Goal: Task Accomplishment & Management: Use online tool/utility

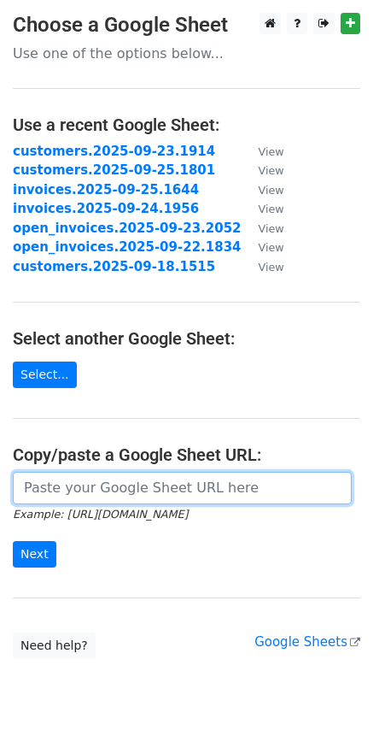
click at [62, 476] on input "url" at bounding box center [182, 488] width 339 height 32
paste input "[URL][DOMAIN_NAME]"
type input "[URL][DOMAIN_NAME]"
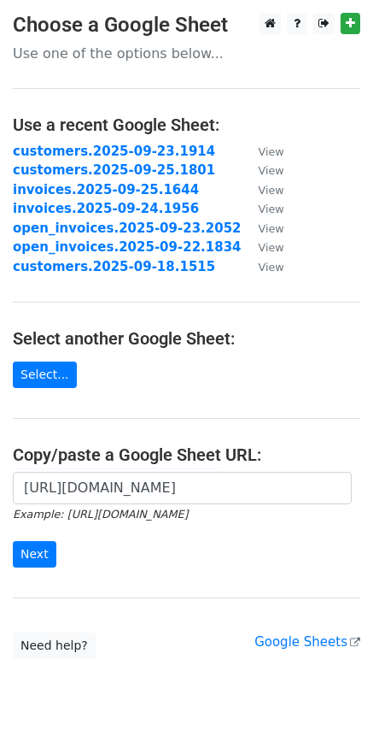
scroll to position [0, 0]
click at [34, 561] on input "Next" at bounding box center [35, 554] width 44 height 26
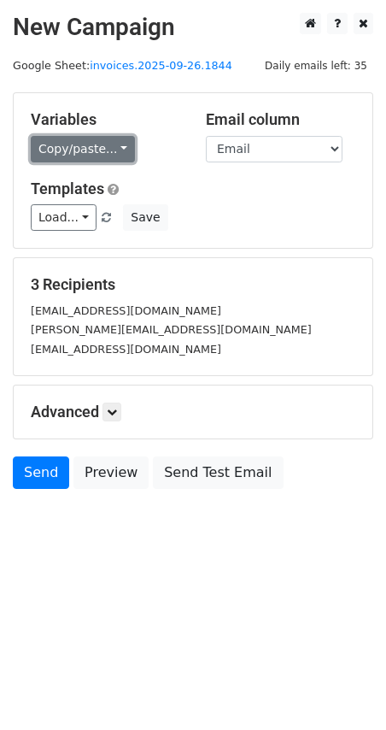
click at [120, 153] on link "Copy/paste..." at bounding box center [83, 149] width 104 height 26
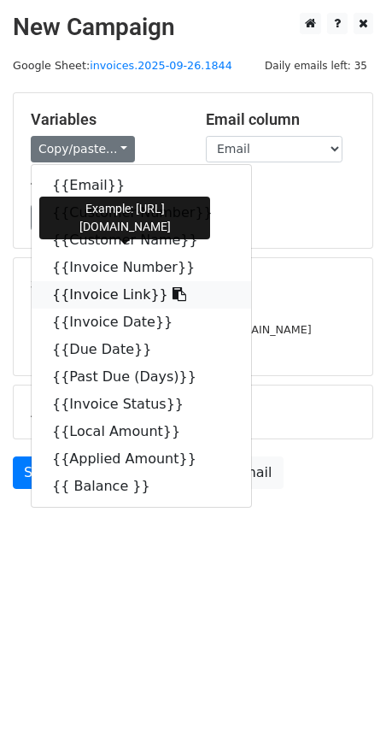
click at [173, 293] on icon at bounding box center [180, 294] width 14 height 14
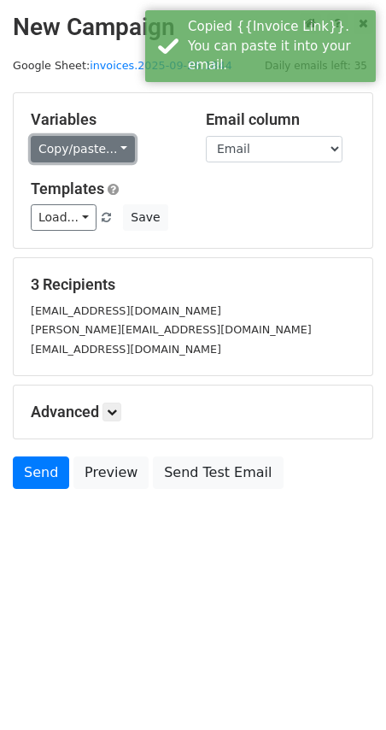
click at [114, 156] on link "Copy/paste..." at bounding box center [83, 149] width 104 height 26
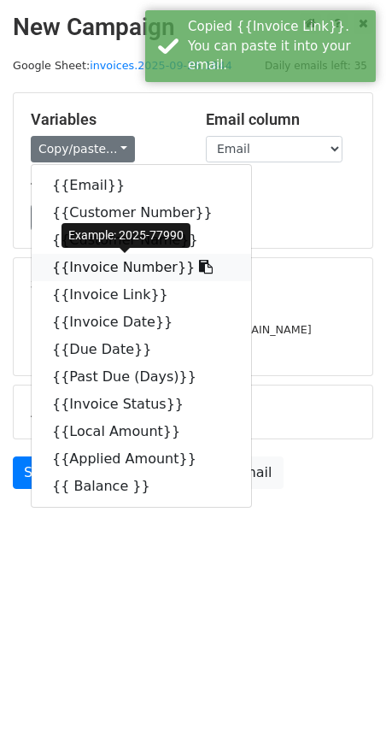
click at [199, 270] on icon at bounding box center [206, 267] width 14 height 14
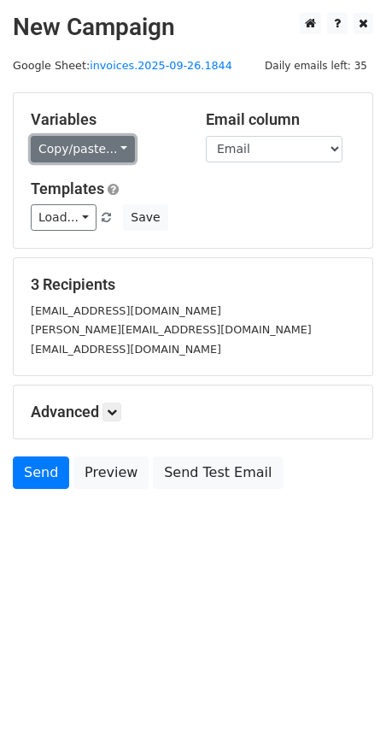
click at [118, 149] on link "Copy/paste..." at bounding box center [83, 149] width 104 height 26
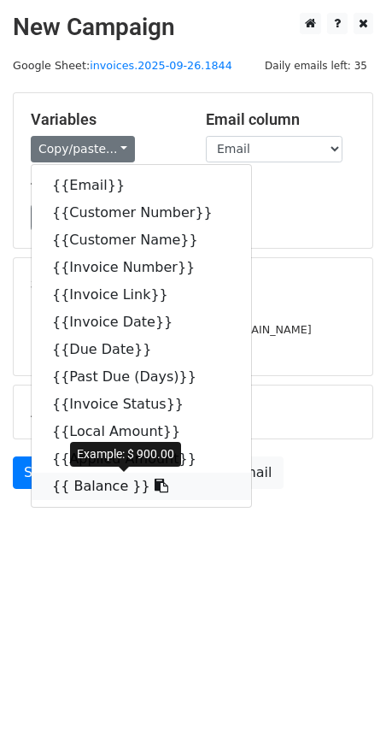
click at [155, 487] on icon at bounding box center [162, 485] width 14 height 14
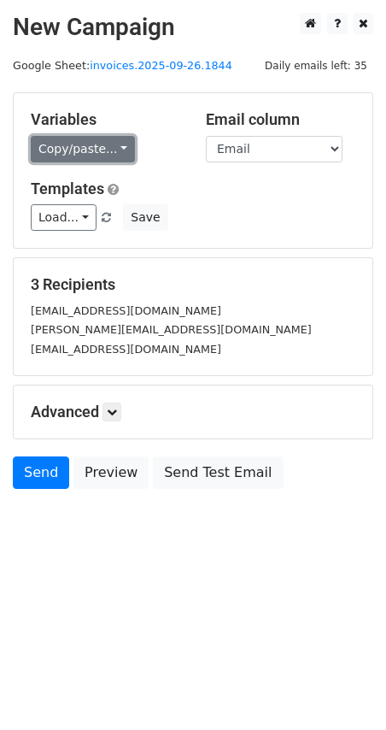
click at [104, 150] on link "Copy/paste..." at bounding box center [83, 149] width 104 height 26
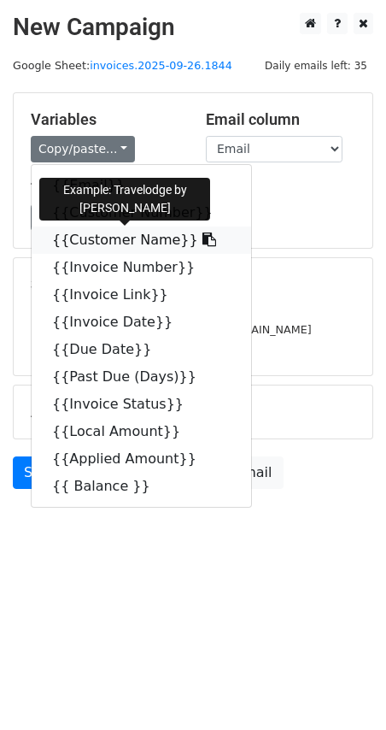
click at [203, 245] on icon at bounding box center [210, 239] width 14 height 14
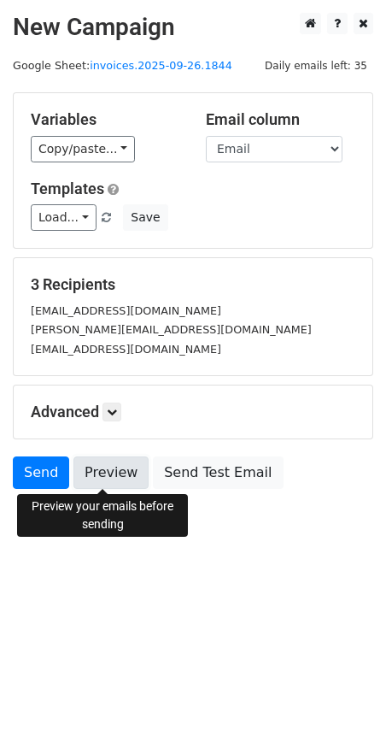
click at [92, 468] on link "Preview" at bounding box center [110, 472] width 75 height 32
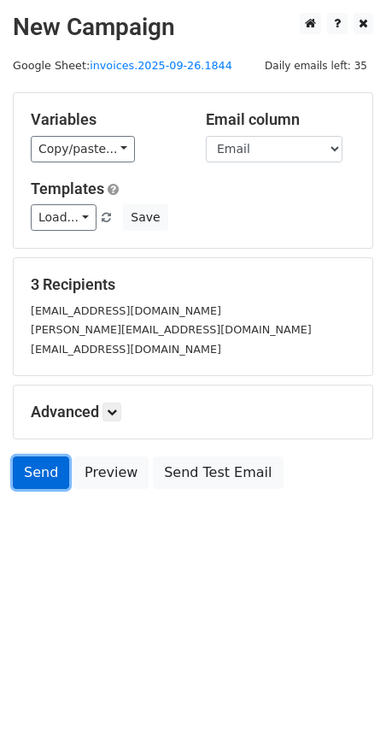
click at [50, 472] on link "Send" at bounding box center [41, 472] width 56 height 32
